Goal: Book appointment/travel/reservation

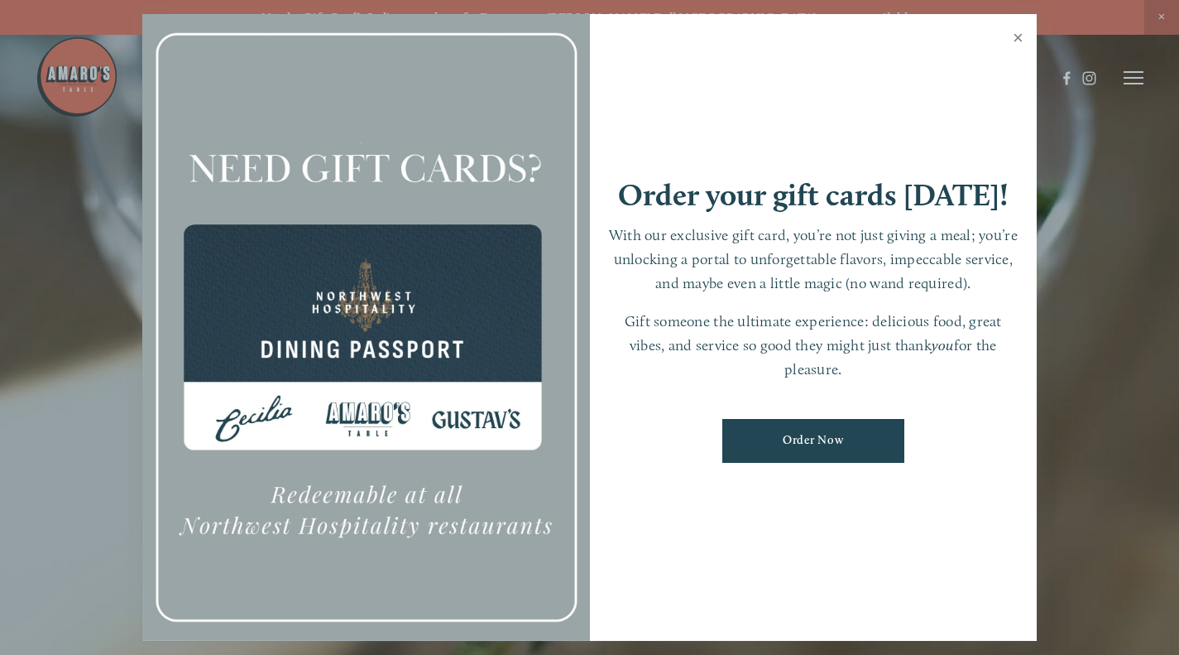
click at [1017, 35] on link "Close" at bounding box center [1018, 40] width 32 height 46
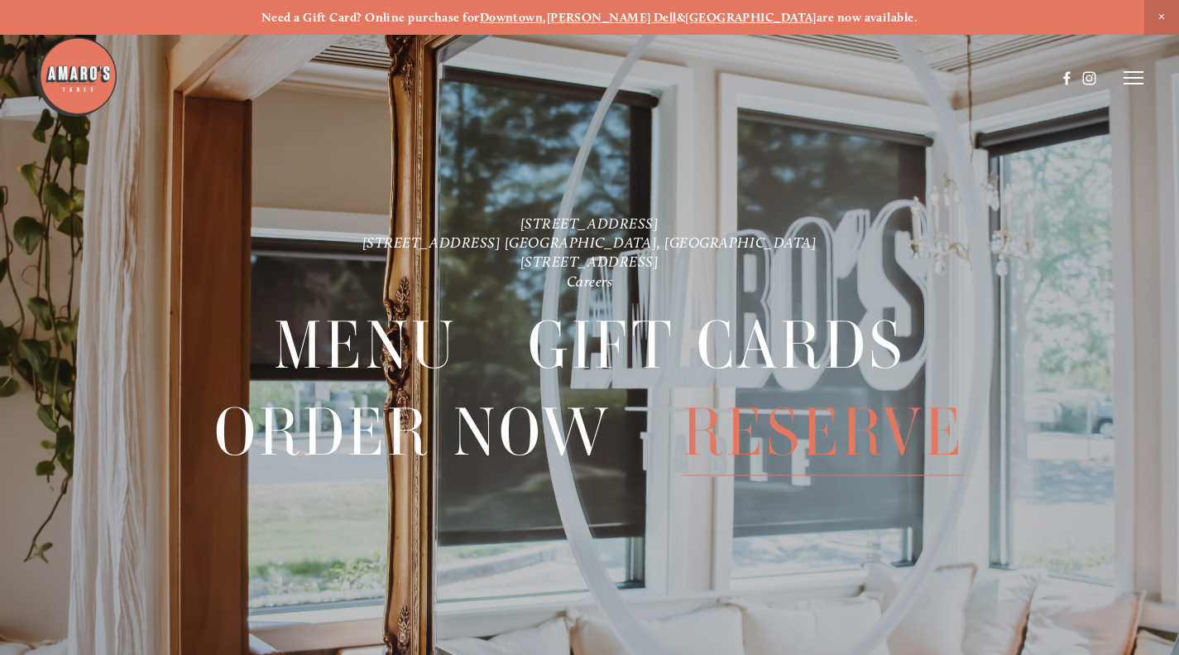
click at [807, 423] on span "Reserve" at bounding box center [824, 432] width 282 height 85
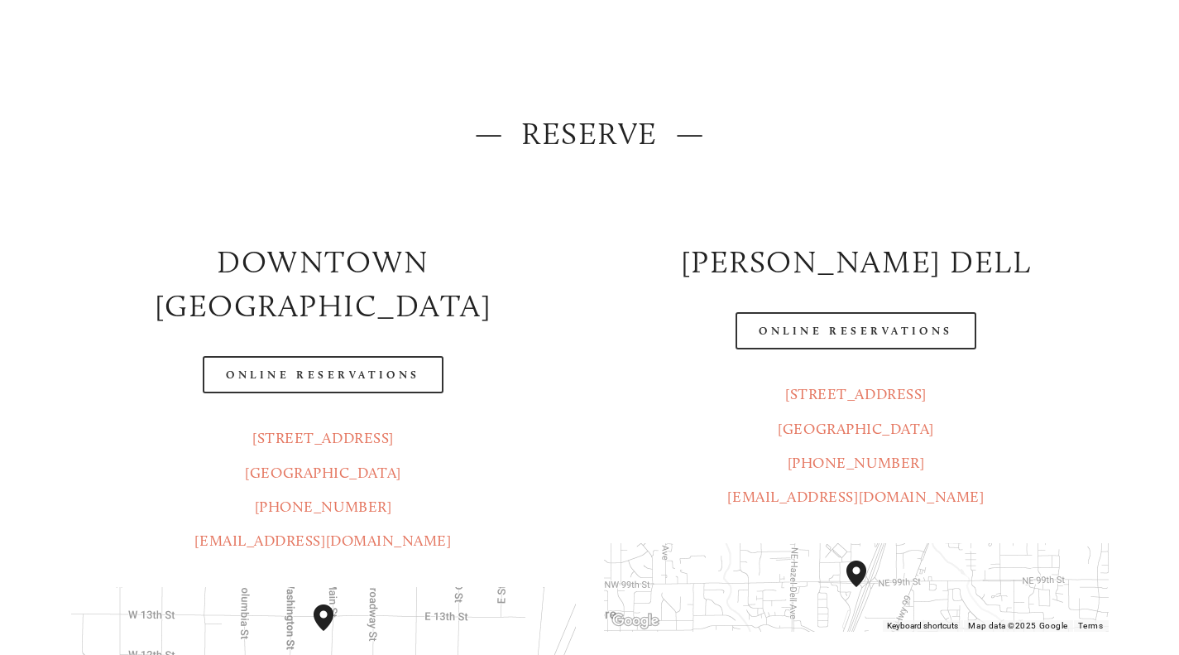
scroll to position [135, 0]
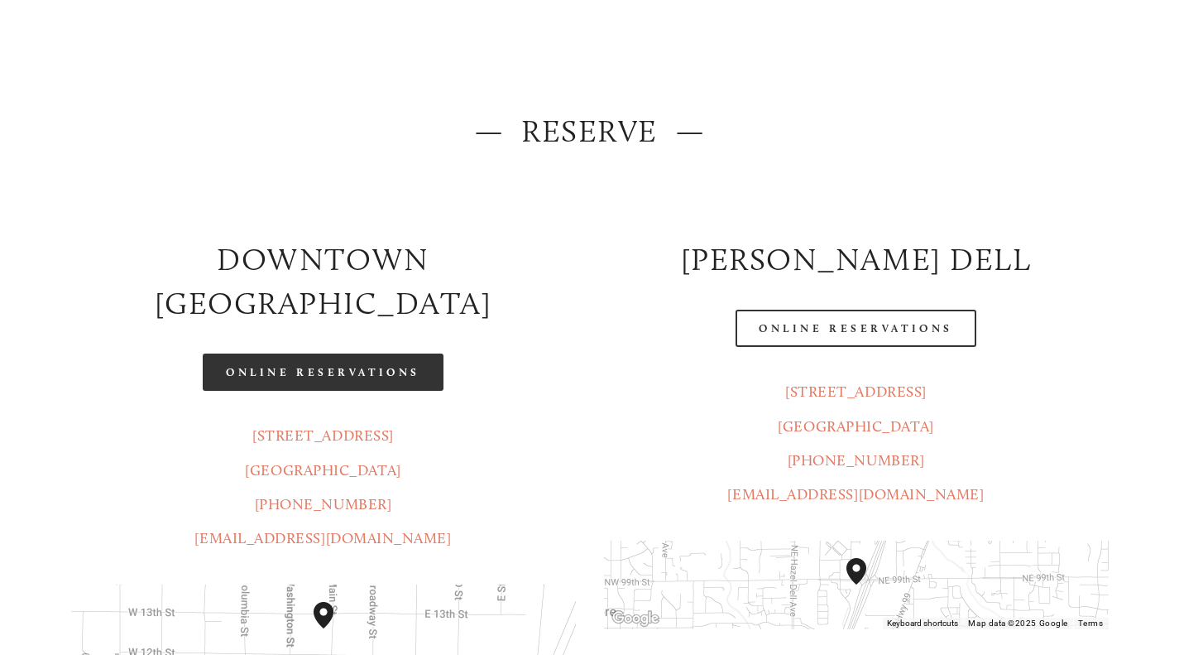
click at [363, 353] on link "Online Reservations" at bounding box center [323, 371] width 240 height 37
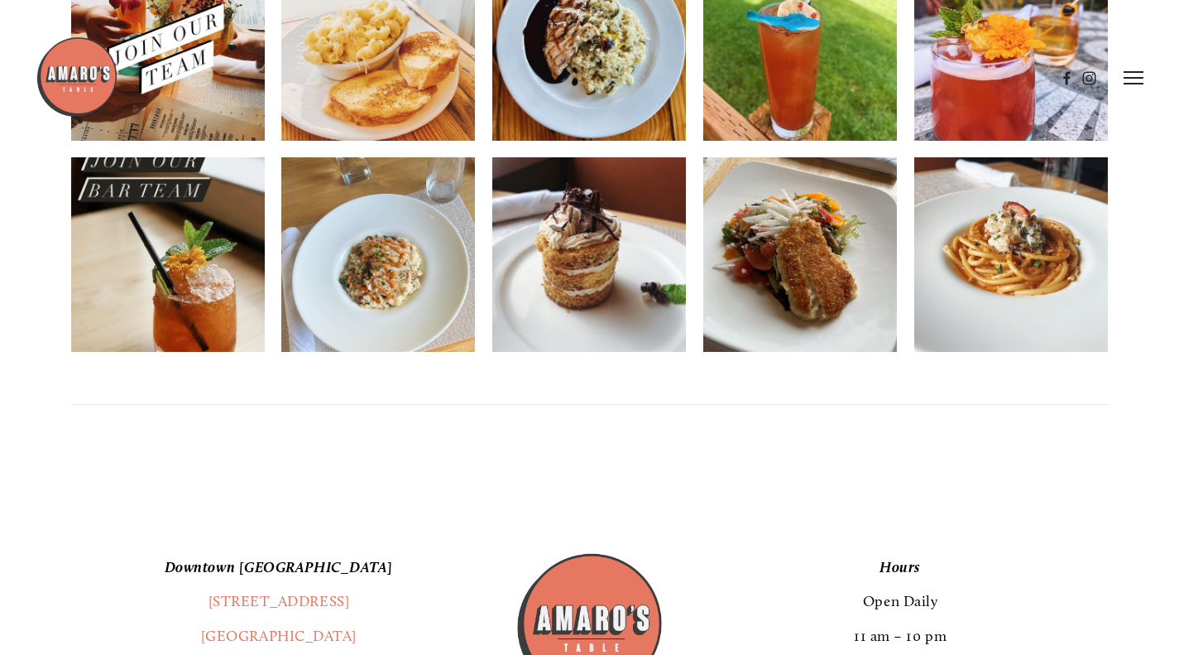
scroll to position [1462, 0]
